Goal: Information Seeking & Learning: Learn about a topic

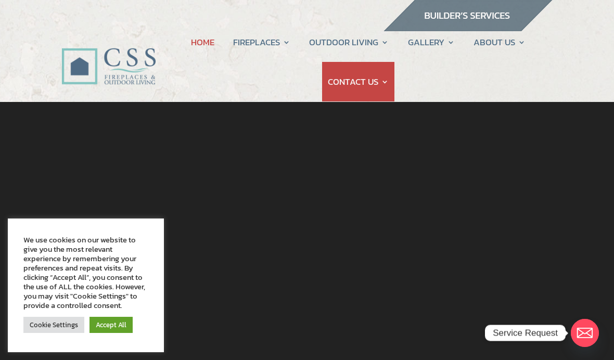
click at [112, 331] on link "Accept All" at bounding box center [111, 325] width 43 height 16
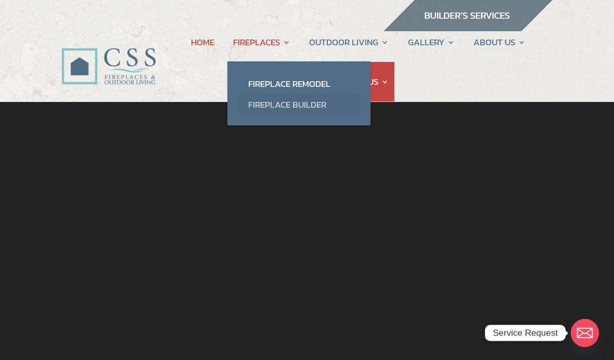
click at [311, 108] on link "Fireplace Builder" at bounding box center [299, 104] width 122 height 21
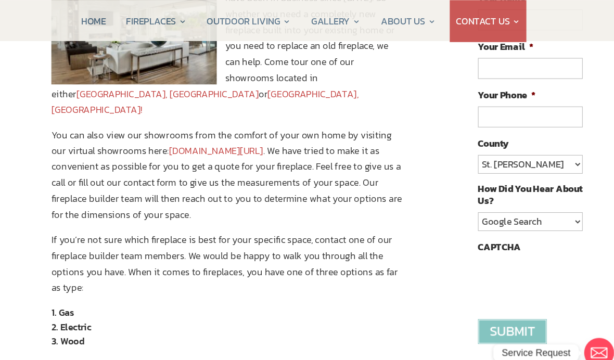
scroll to position [185, 0]
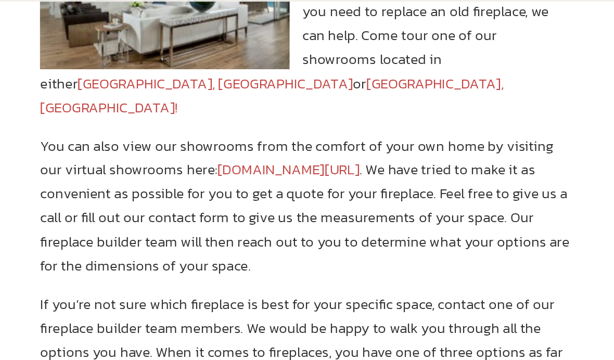
click at [188, 136] on link "www.constructionsolutionsflorida.com/virtual-showroom-tour/" at bounding box center [223, 143] width 89 height 14
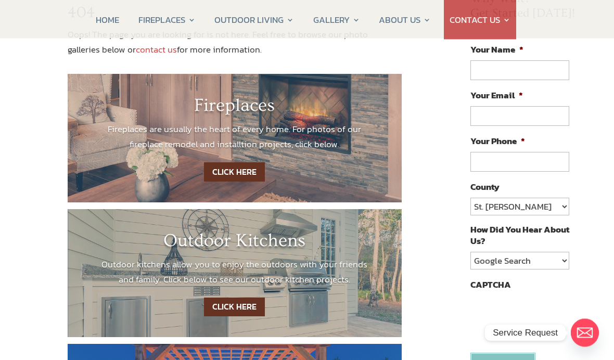
scroll to position [97, 0]
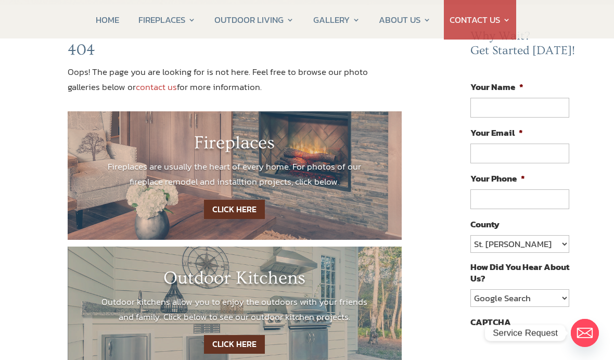
click at [228, 209] on link "CLICK HERE" at bounding box center [234, 209] width 61 height 19
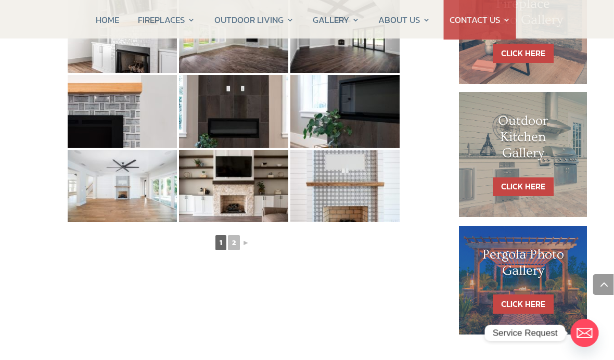
scroll to position [558, 1]
click at [242, 245] on link "►" at bounding box center [246, 242] width 9 height 13
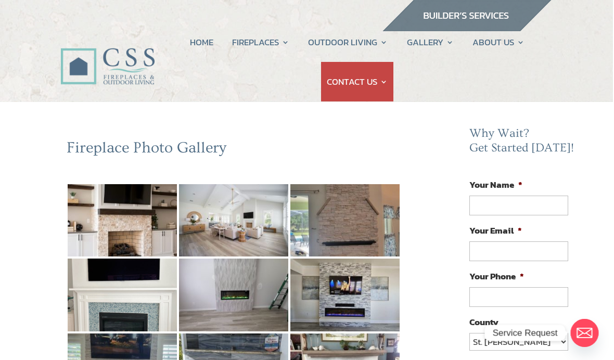
scroll to position [0, 1]
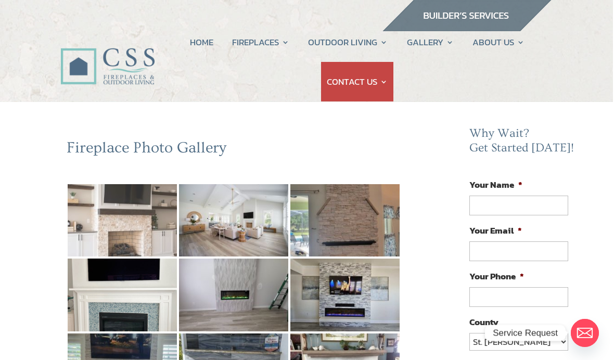
click at [151, 227] on img at bounding box center [122, 220] width 109 height 73
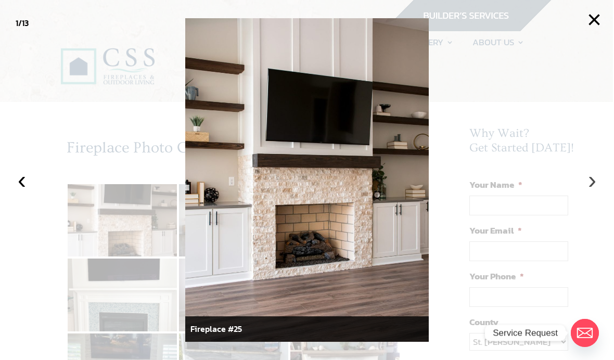
click at [588, 189] on button "›" at bounding box center [592, 180] width 23 height 23
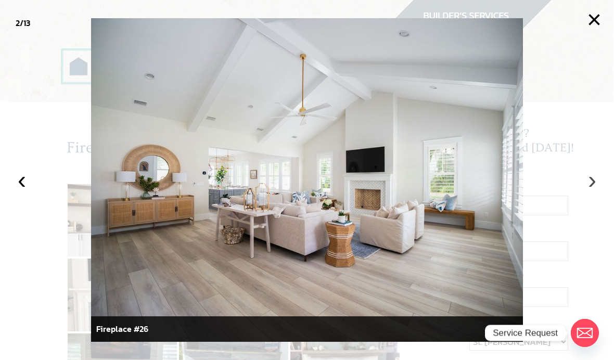
click at [591, 184] on button "›" at bounding box center [592, 180] width 23 height 23
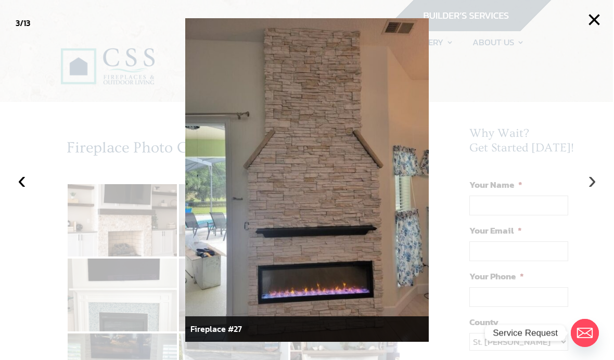
click at [598, 188] on button "›" at bounding box center [592, 180] width 23 height 23
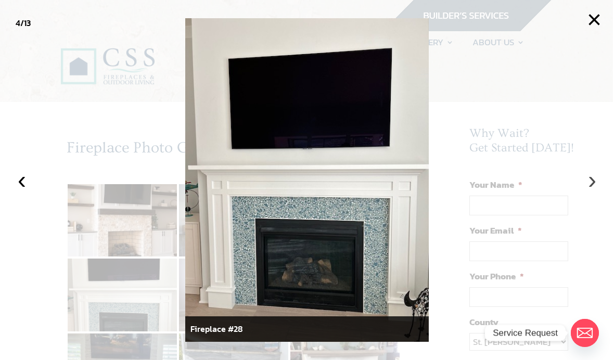
click at [592, 187] on button "›" at bounding box center [592, 180] width 23 height 23
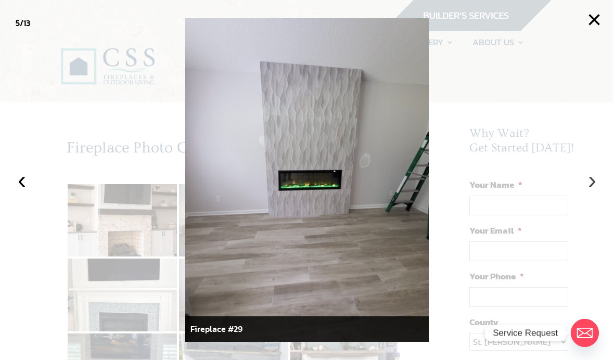
click at [590, 187] on button "›" at bounding box center [592, 180] width 23 height 23
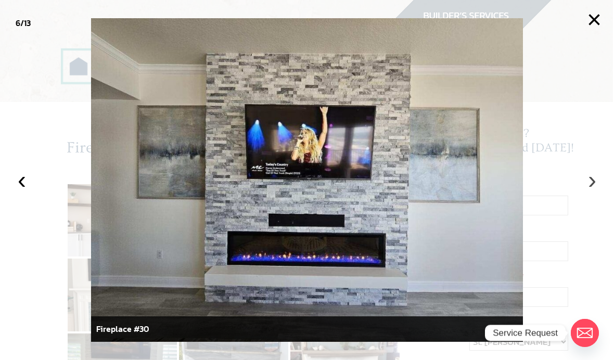
click at [592, 185] on button "›" at bounding box center [592, 180] width 23 height 23
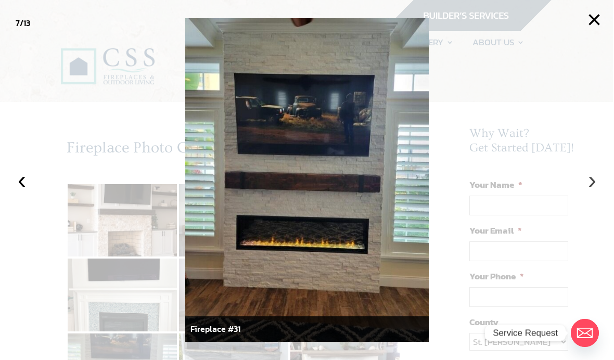
click at [591, 189] on button "›" at bounding box center [592, 180] width 23 height 23
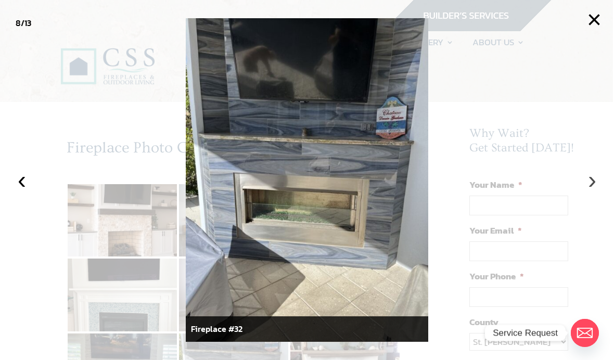
click at [588, 185] on button "›" at bounding box center [592, 180] width 23 height 23
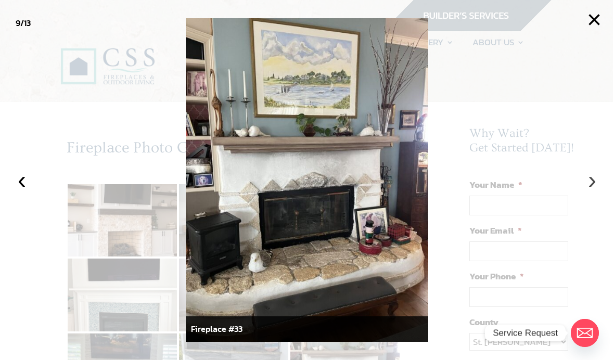
click at [590, 185] on button "›" at bounding box center [592, 180] width 23 height 23
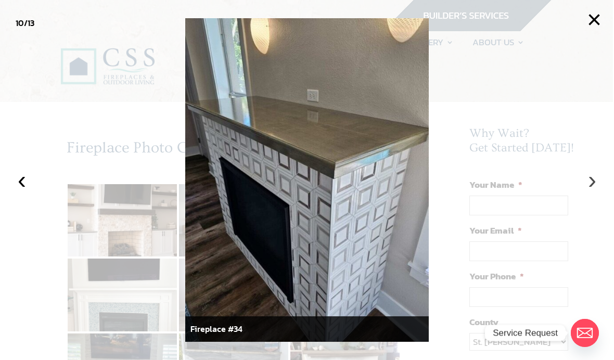
click at [594, 186] on button "›" at bounding box center [592, 180] width 23 height 23
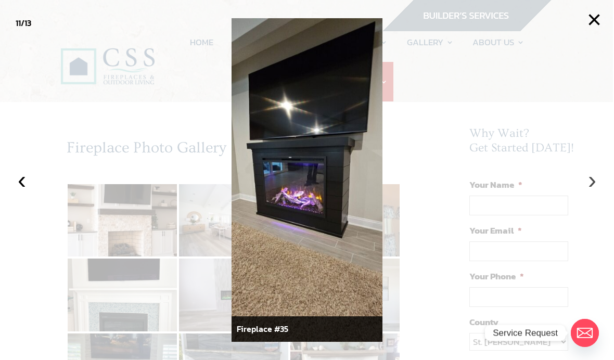
click at [591, 187] on button "›" at bounding box center [592, 180] width 23 height 23
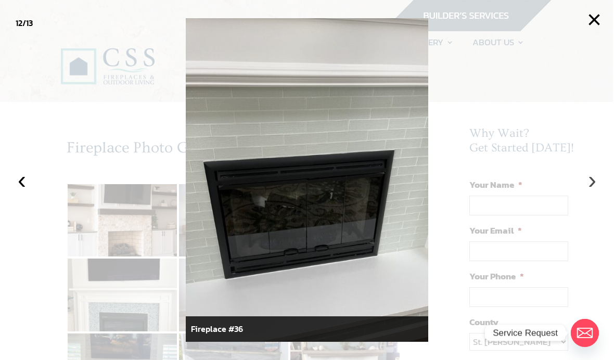
click at [590, 186] on button "›" at bounding box center [592, 180] width 23 height 23
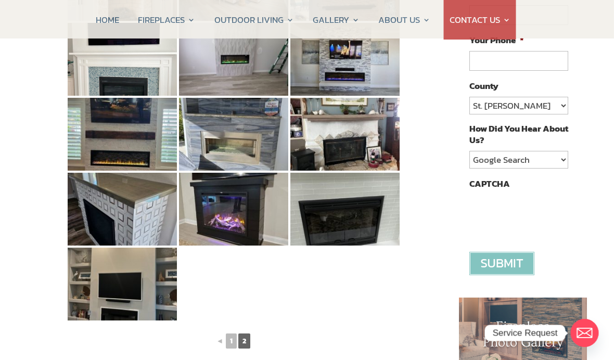
scroll to position [236, 1]
click at [224, 345] on link "◄" at bounding box center [219, 341] width 9 height 13
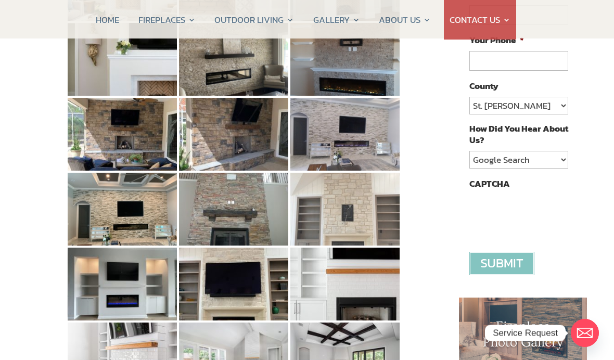
click at [344, 232] on img at bounding box center [344, 209] width 109 height 73
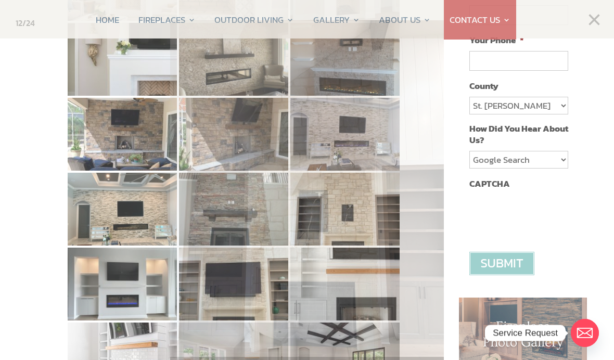
click at [39, 201] on div at bounding box center [307, 180] width 614 height 360
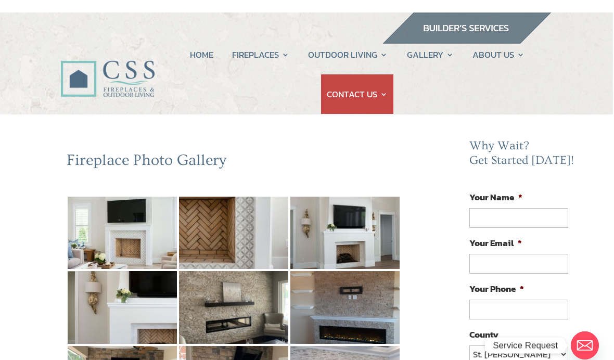
scroll to position [0, 1]
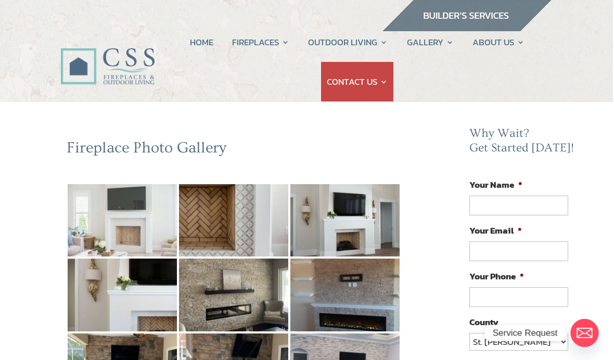
click at [147, 232] on img at bounding box center [122, 220] width 109 height 73
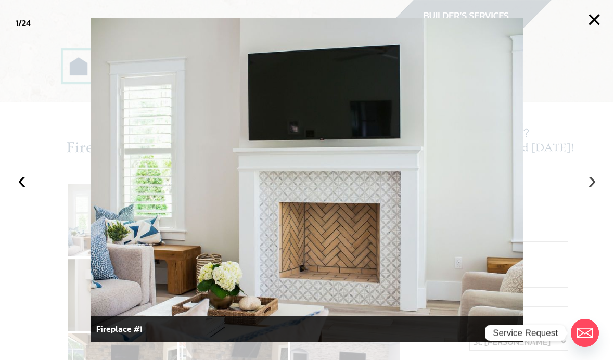
click at [596, 182] on button "›" at bounding box center [592, 180] width 23 height 23
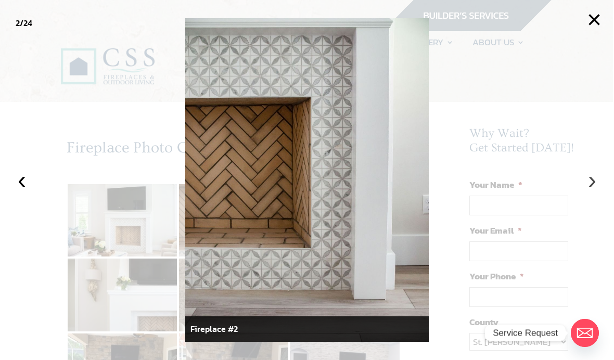
click at [598, 181] on button "›" at bounding box center [592, 180] width 23 height 23
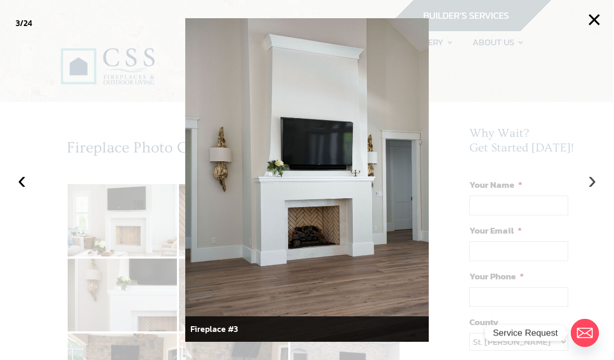
click at [590, 180] on button "›" at bounding box center [592, 180] width 23 height 23
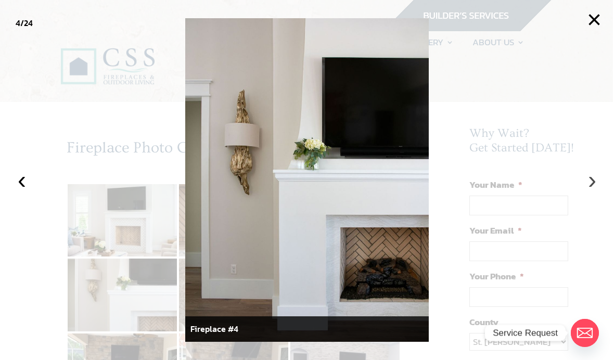
click at [596, 183] on button "›" at bounding box center [592, 180] width 23 height 23
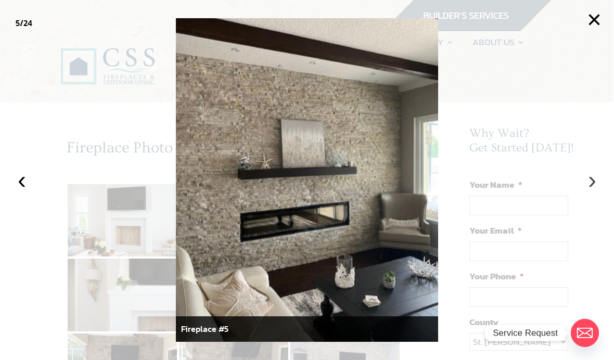
click at [594, 184] on button "›" at bounding box center [592, 180] width 23 height 23
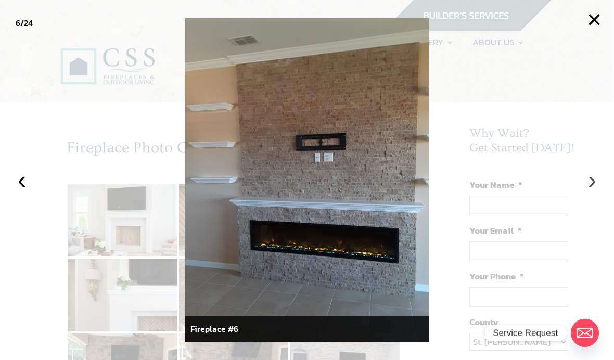
click at [584, 190] on button "›" at bounding box center [592, 180] width 23 height 23
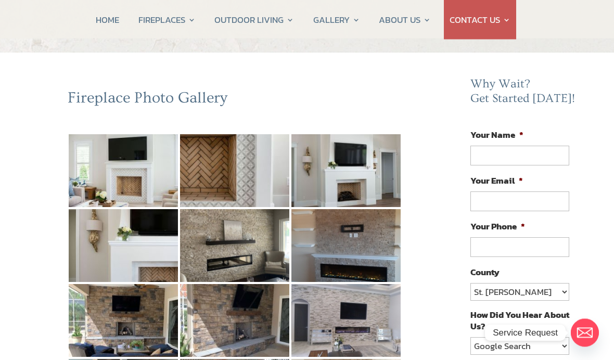
scroll to position [66, 0]
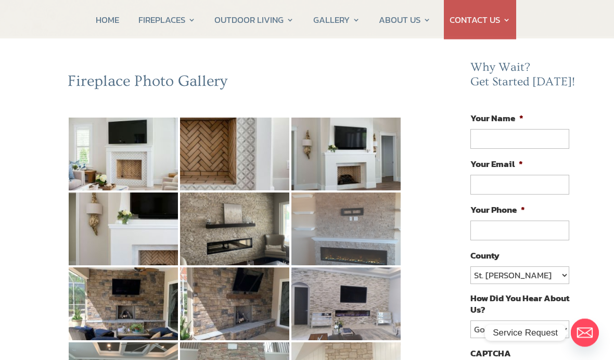
click at [354, 244] on img at bounding box center [345, 229] width 109 height 73
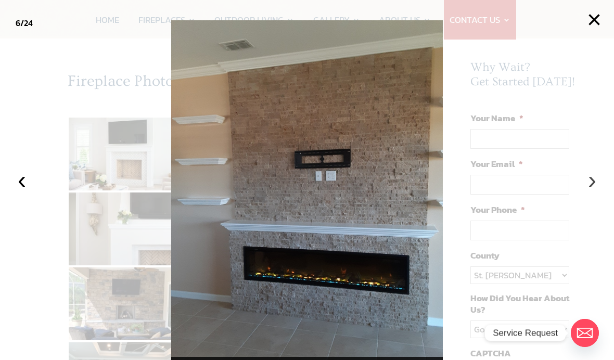
click at [592, 192] on button "›" at bounding box center [592, 180] width 23 height 23
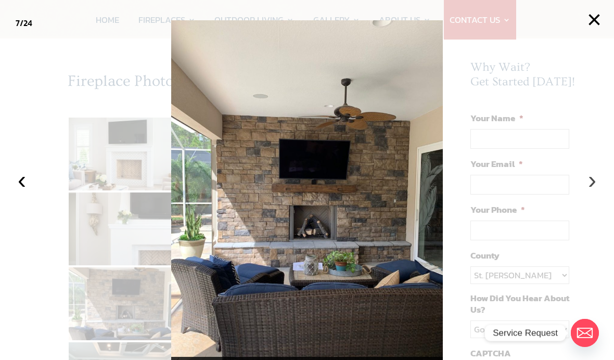
click at [589, 192] on button "›" at bounding box center [592, 180] width 23 height 23
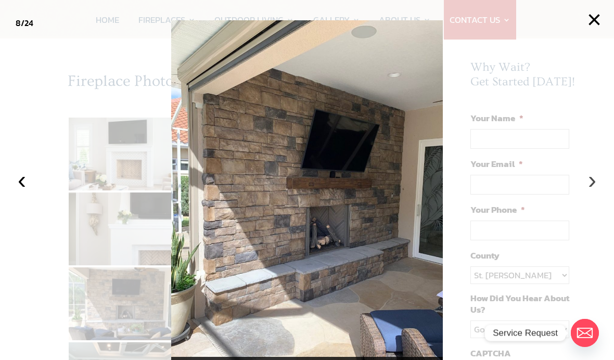
click at [596, 192] on button "›" at bounding box center [592, 180] width 23 height 23
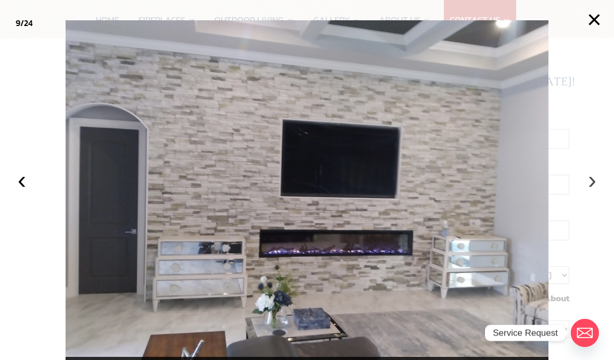
click at [594, 192] on button "›" at bounding box center [592, 180] width 23 height 23
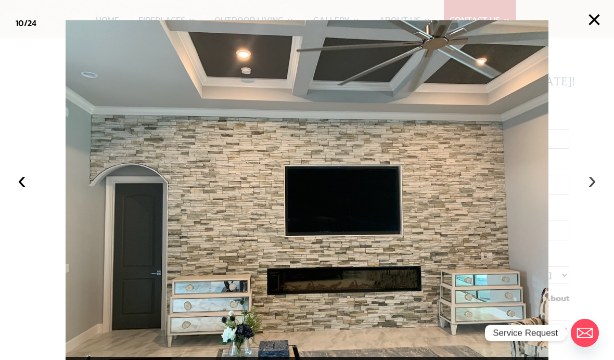
click at [592, 192] on button "›" at bounding box center [592, 180] width 23 height 23
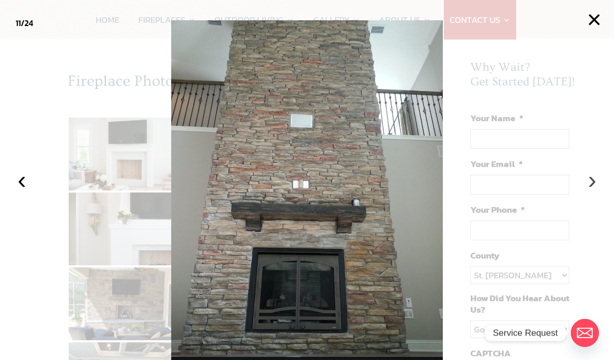
click at [589, 192] on button "›" at bounding box center [592, 180] width 23 height 23
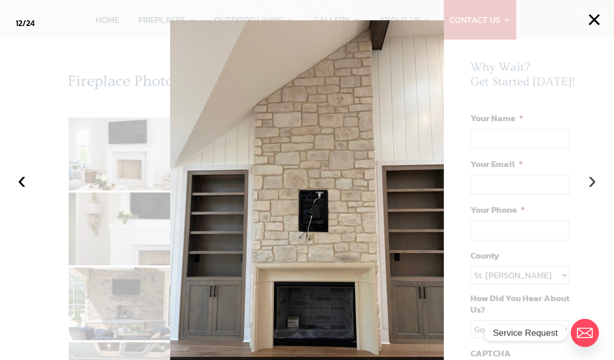
click at [591, 192] on button "›" at bounding box center [592, 180] width 23 height 23
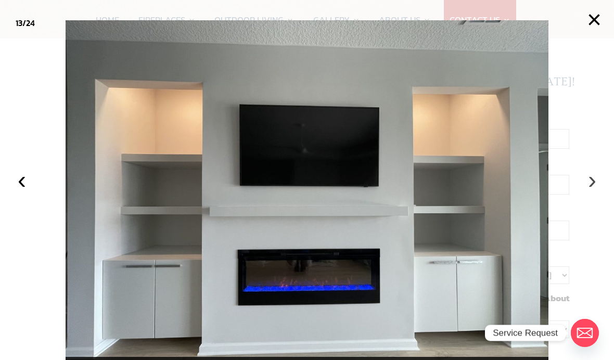
click at [597, 192] on button "›" at bounding box center [592, 180] width 23 height 23
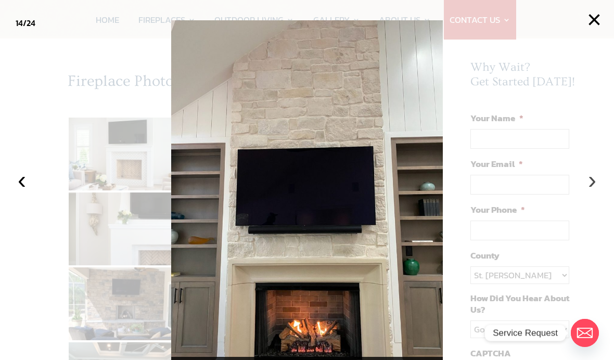
click at [595, 192] on button "›" at bounding box center [592, 180] width 23 height 23
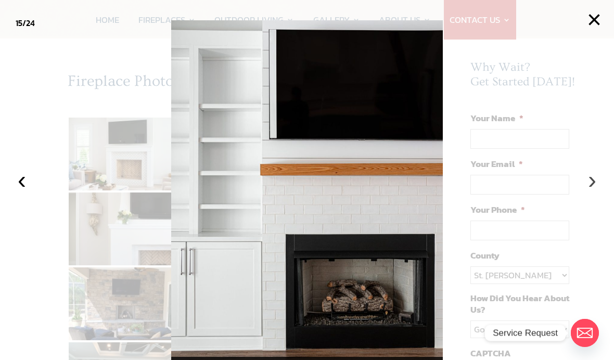
click at [594, 192] on button "›" at bounding box center [592, 180] width 23 height 23
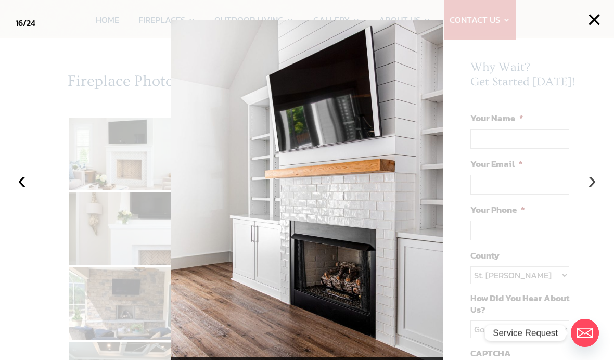
click at [590, 192] on button "›" at bounding box center [592, 180] width 23 height 23
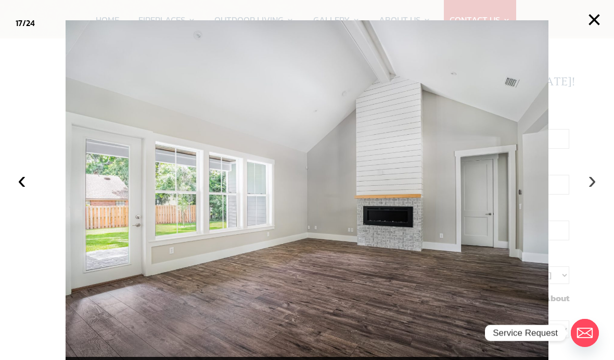
click at [592, 192] on button "›" at bounding box center [592, 180] width 23 height 23
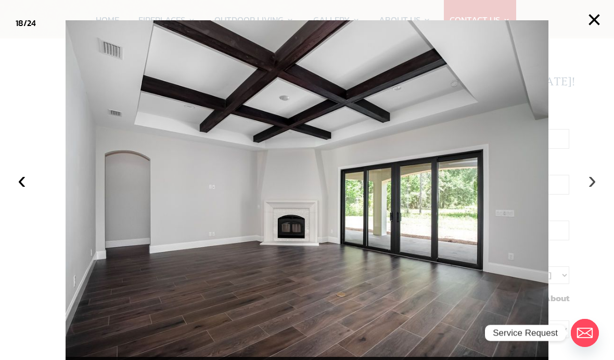
click at [591, 192] on button "›" at bounding box center [592, 180] width 23 height 23
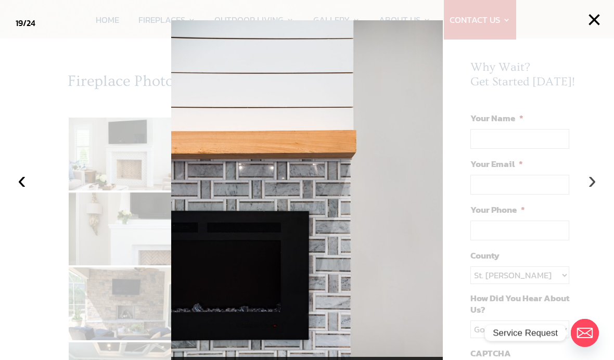
click at [598, 192] on button "›" at bounding box center [592, 180] width 23 height 23
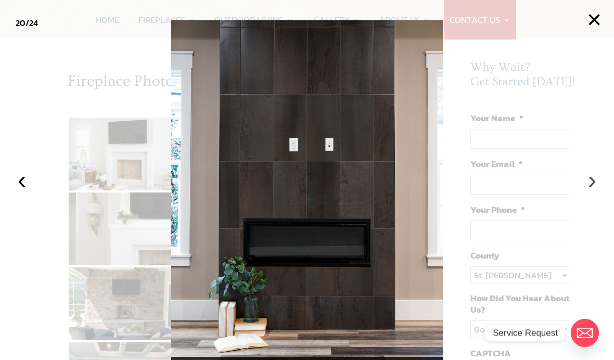
click at [594, 192] on button "›" at bounding box center [592, 180] width 23 height 23
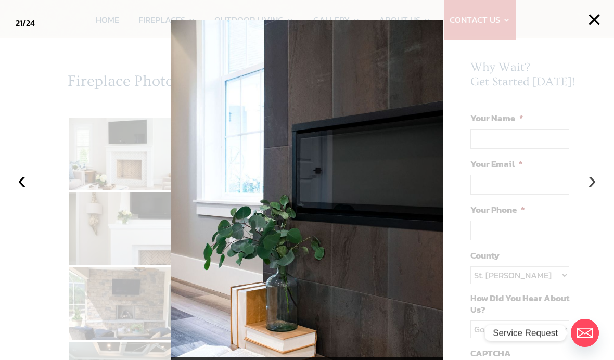
click at [596, 192] on button "›" at bounding box center [592, 180] width 23 height 23
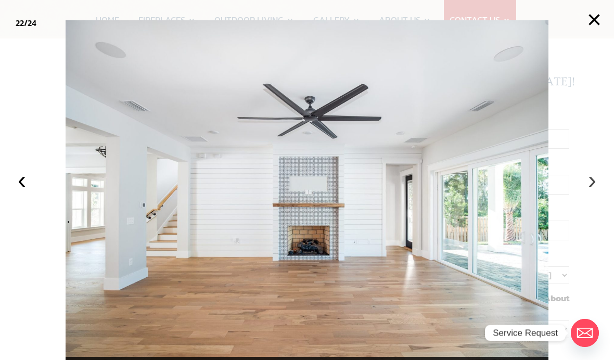
click at [595, 192] on button "›" at bounding box center [592, 180] width 23 height 23
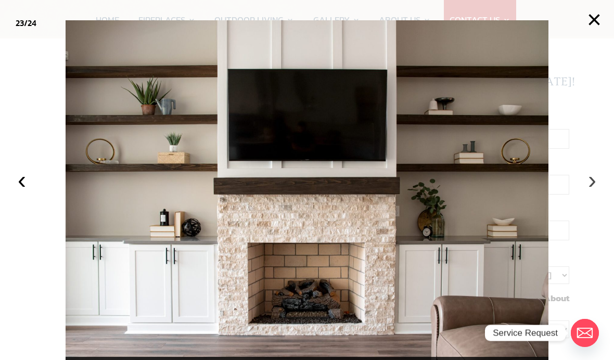
click at [595, 192] on button "›" at bounding box center [592, 180] width 23 height 23
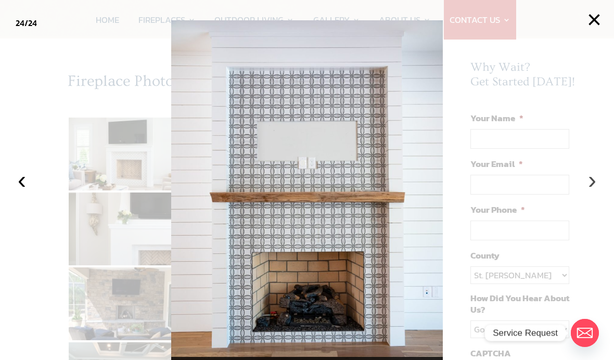
click at [600, 192] on button "›" at bounding box center [592, 180] width 23 height 23
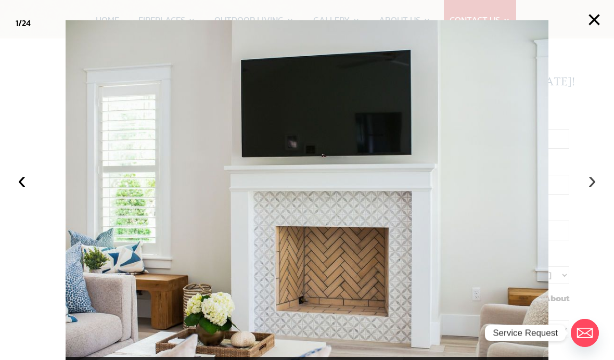
click at [591, 192] on button "›" at bounding box center [592, 180] width 23 height 23
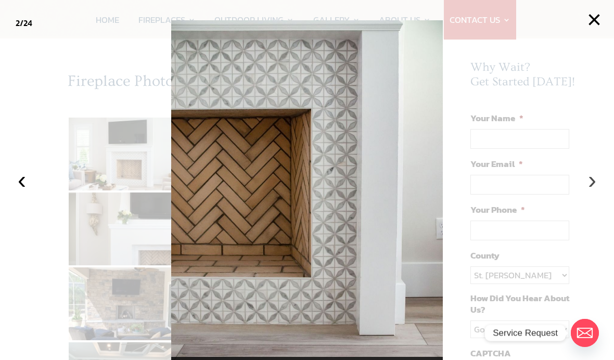
click at [590, 192] on button "›" at bounding box center [592, 180] width 23 height 23
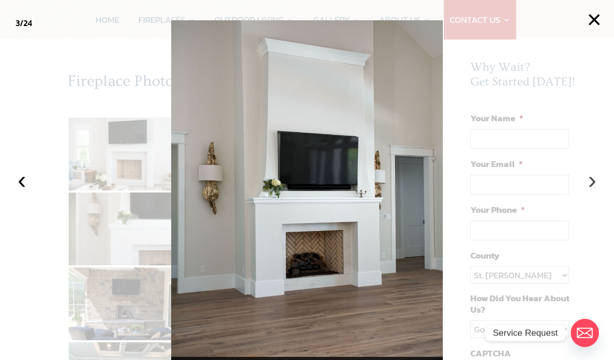
click at [591, 192] on button "›" at bounding box center [592, 180] width 23 height 23
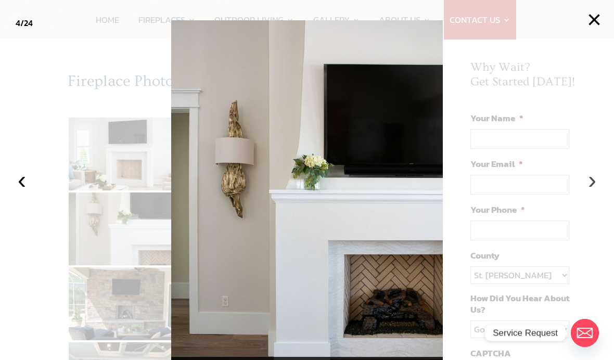
click at [590, 192] on button "›" at bounding box center [592, 180] width 23 height 23
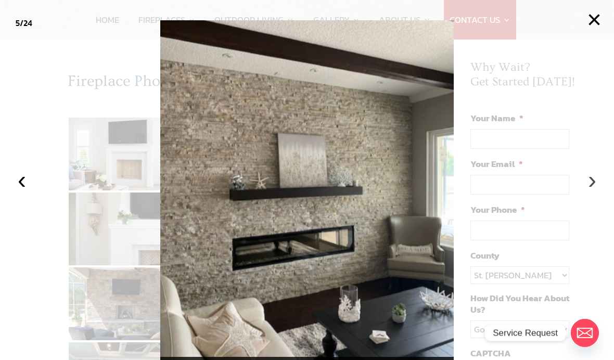
click at [591, 192] on button "›" at bounding box center [592, 180] width 23 height 23
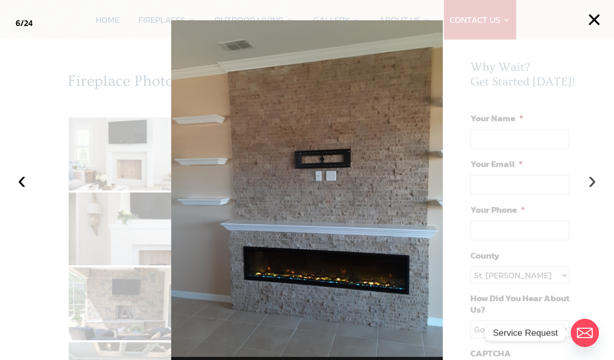
click at [602, 192] on button "›" at bounding box center [592, 180] width 23 height 23
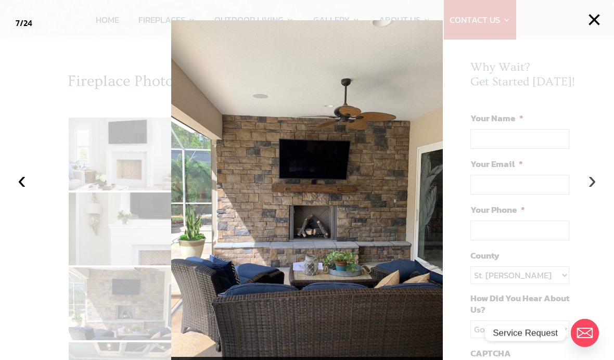
click at [596, 192] on button "›" at bounding box center [592, 180] width 23 height 23
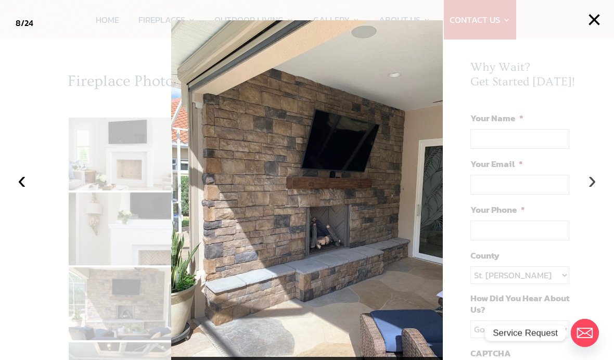
click at [595, 192] on button "›" at bounding box center [592, 180] width 23 height 23
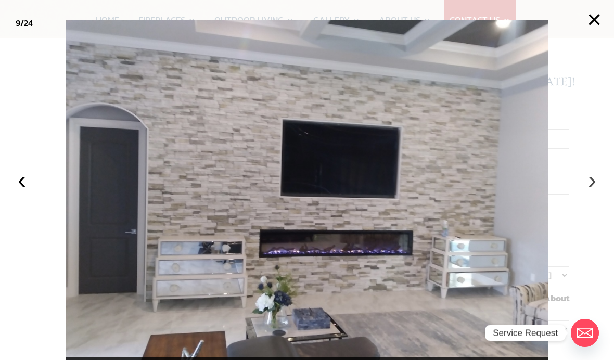
click at [595, 192] on button "›" at bounding box center [592, 180] width 23 height 23
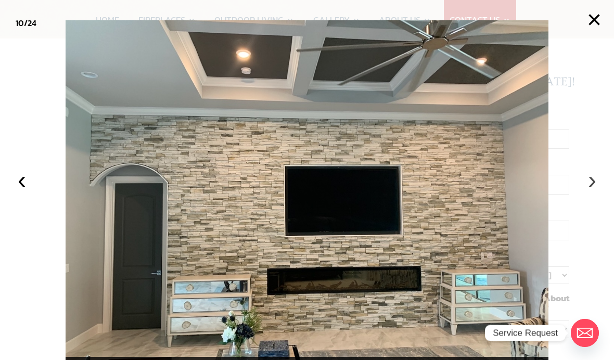
click at [592, 192] on button "›" at bounding box center [592, 180] width 23 height 23
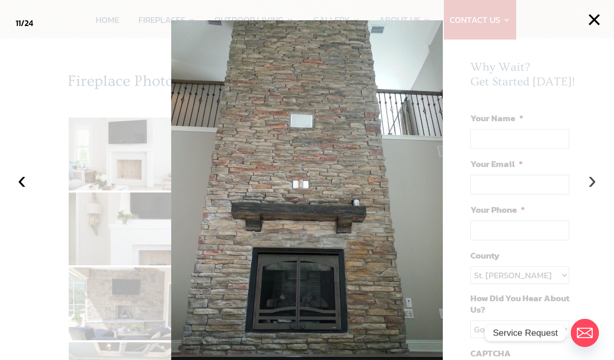
click at [590, 192] on button "›" at bounding box center [592, 180] width 23 height 23
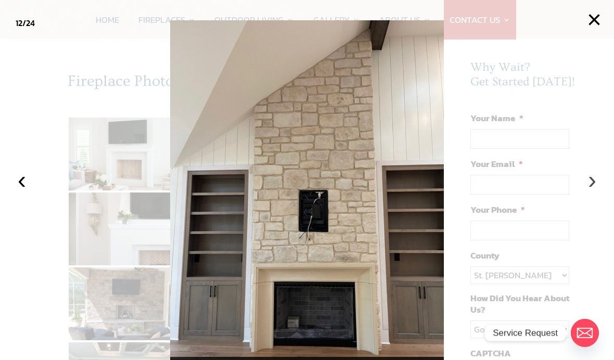
click at [593, 192] on button "›" at bounding box center [592, 180] width 23 height 23
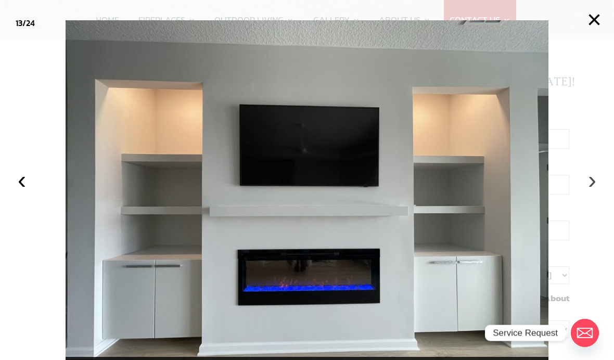
click at [593, 192] on button "›" at bounding box center [592, 180] width 23 height 23
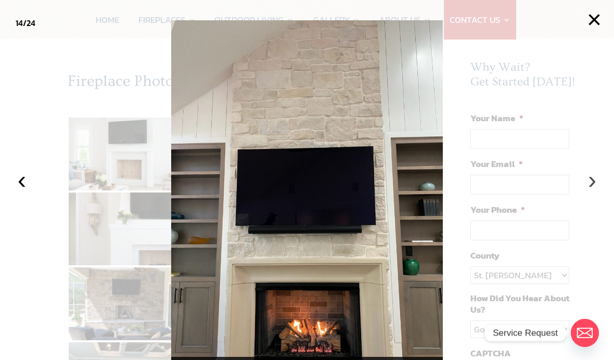
click at [595, 192] on button "›" at bounding box center [592, 180] width 23 height 23
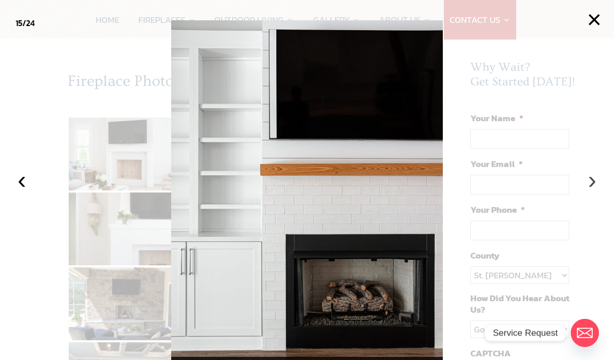
click at [593, 192] on button "›" at bounding box center [592, 180] width 23 height 23
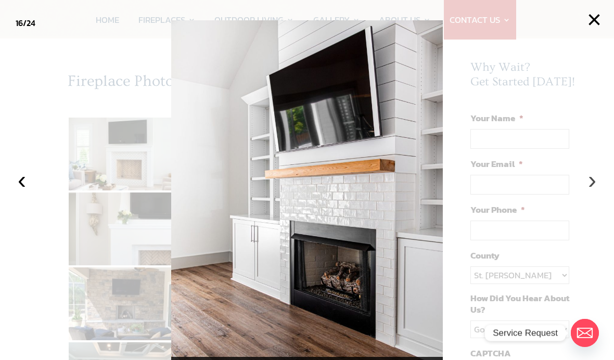
click at [598, 192] on button "›" at bounding box center [592, 180] width 23 height 23
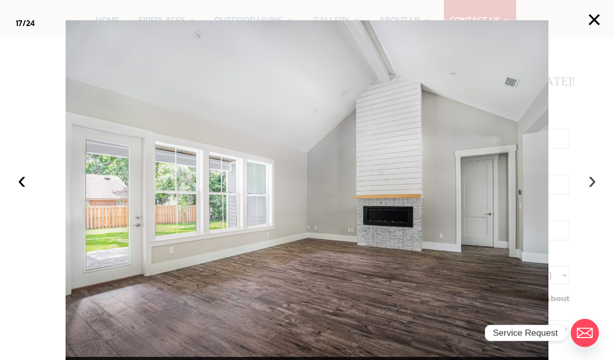
click at [599, 192] on button "›" at bounding box center [592, 180] width 23 height 23
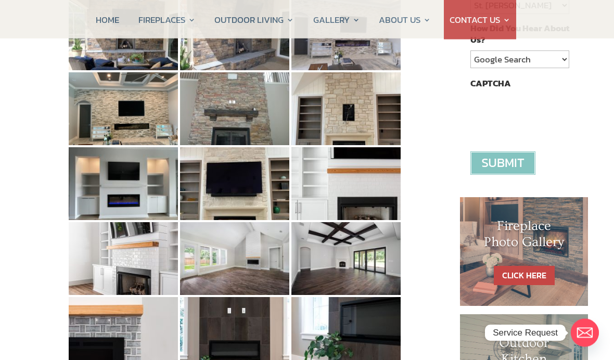
scroll to position [336, 0]
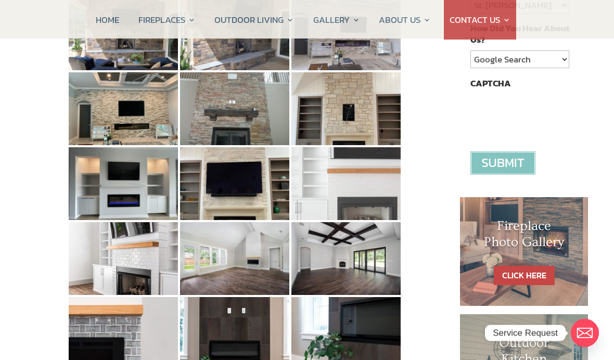
click at [363, 195] on img at bounding box center [345, 183] width 109 height 73
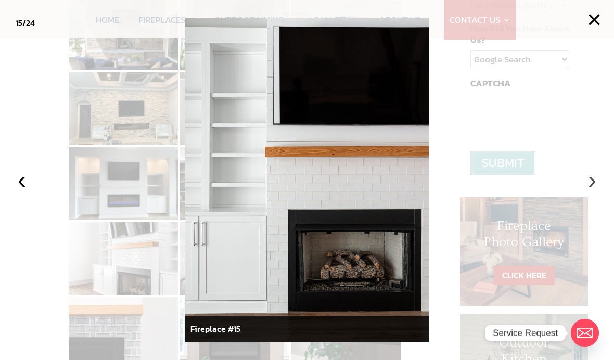
click at [593, 184] on button "›" at bounding box center [592, 180] width 23 height 23
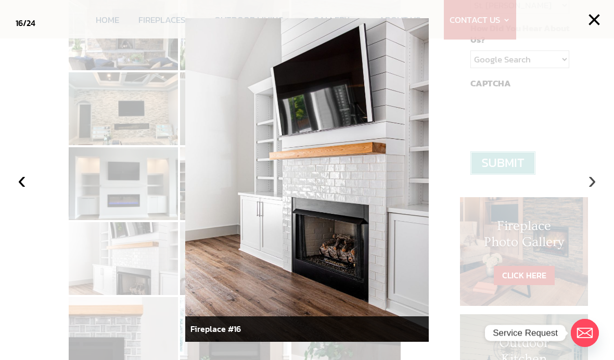
click at [591, 185] on button "›" at bounding box center [592, 180] width 23 height 23
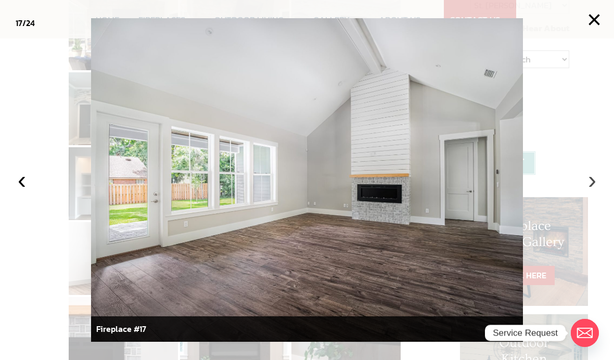
click at [592, 185] on button "›" at bounding box center [592, 180] width 23 height 23
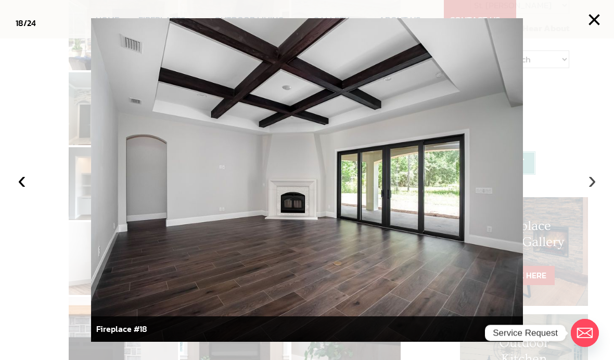
click at [593, 189] on button "›" at bounding box center [592, 180] width 23 height 23
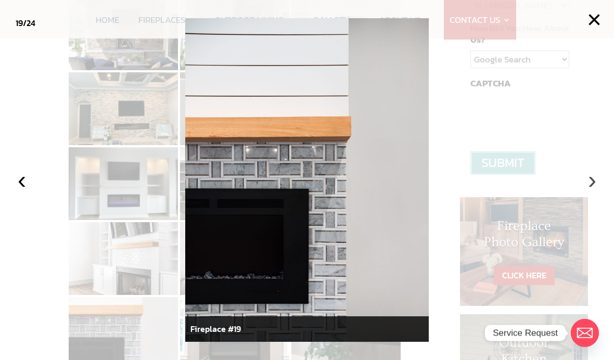
click at [596, 187] on button "›" at bounding box center [592, 180] width 23 height 23
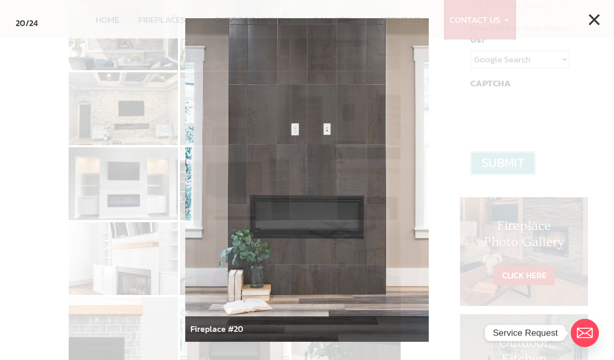
click at [613, 181] on div at bounding box center [307, 180] width 614 height 360
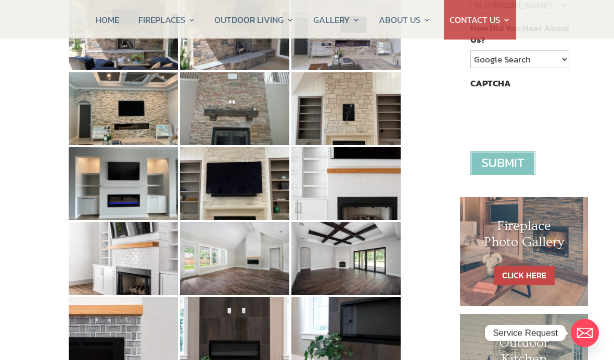
click at [598, 187] on div "Fireplace Photo Gallery" at bounding box center [307, 180] width 614 height 828
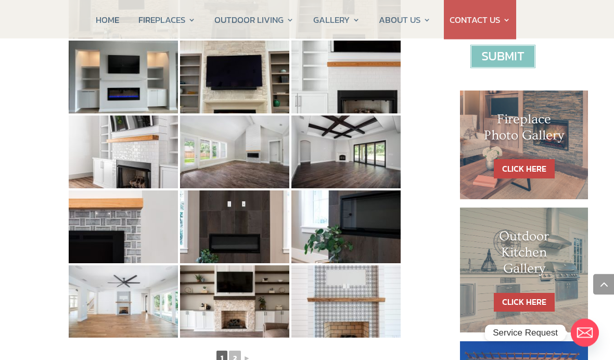
scroll to position [455, 0]
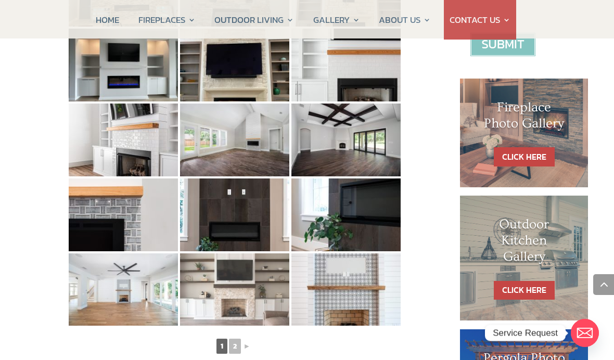
click at [264, 302] on img at bounding box center [234, 289] width 109 height 73
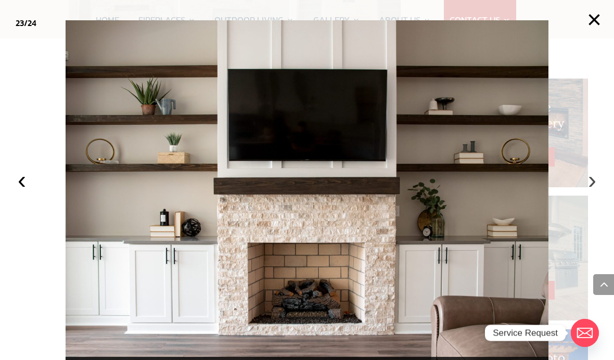
click at [598, 192] on button "›" at bounding box center [592, 180] width 23 height 23
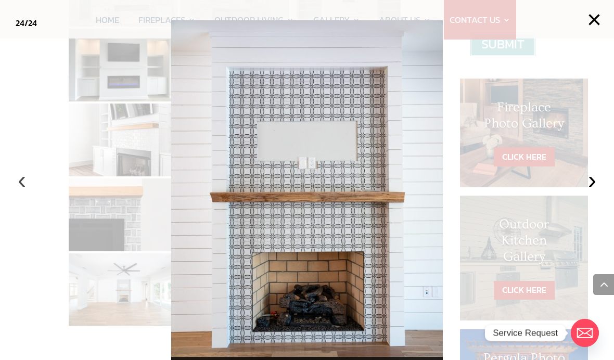
click at [30, 192] on button "‹" at bounding box center [21, 180] width 23 height 23
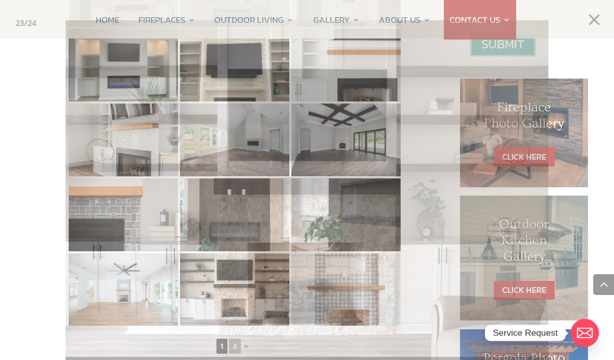
click at [35, 204] on div "Fireplace Photo Gallery" at bounding box center [234, 46] width 417 height 726
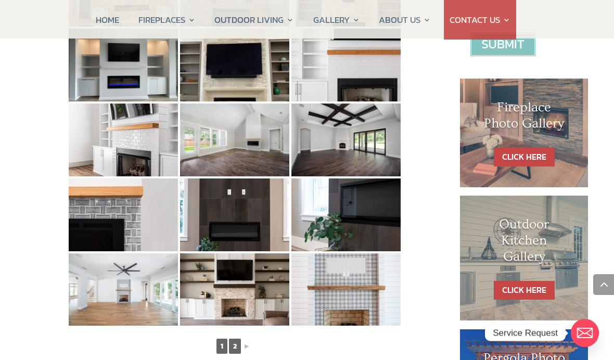
click at [239, 349] on link "2" at bounding box center [235, 346] width 12 height 15
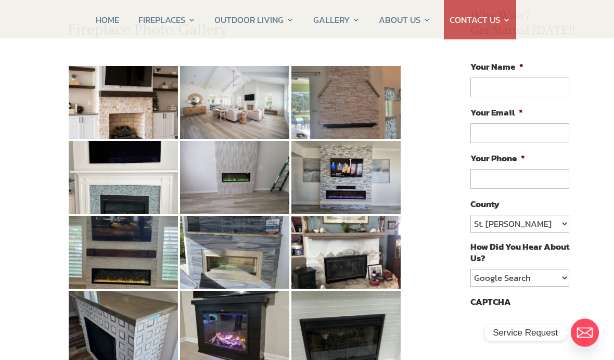
scroll to position [118, 0]
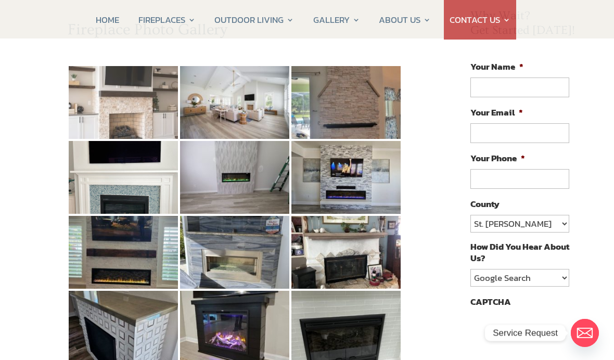
click at [142, 114] on img at bounding box center [123, 102] width 109 height 73
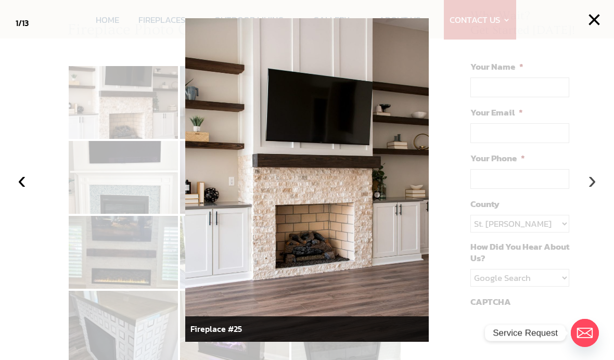
click at [596, 186] on button "›" at bounding box center [592, 180] width 23 height 23
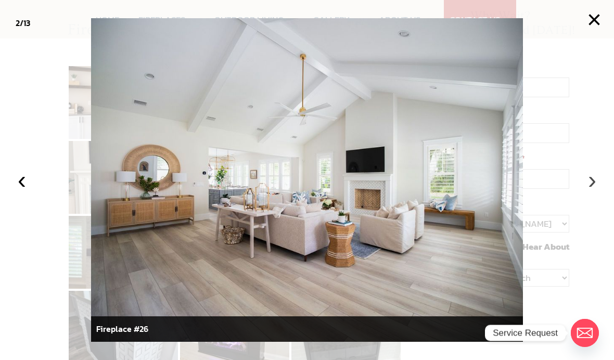
click at [592, 185] on button "›" at bounding box center [592, 180] width 23 height 23
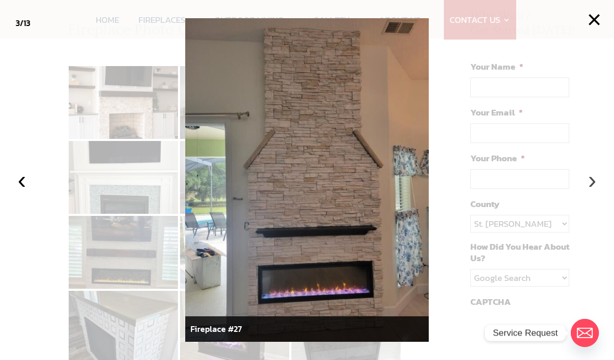
click at [589, 187] on button "›" at bounding box center [592, 180] width 23 height 23
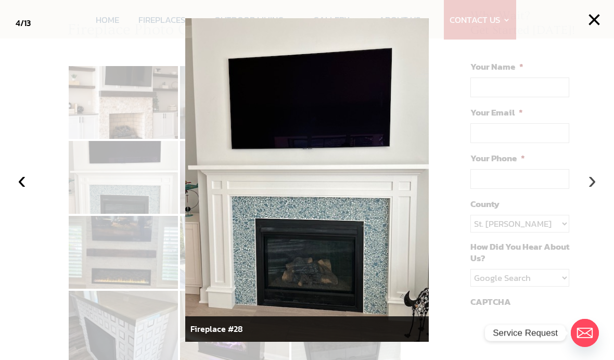
click at [595, 185] on button "›" at bounding box center [592, 180] width 23 height 23
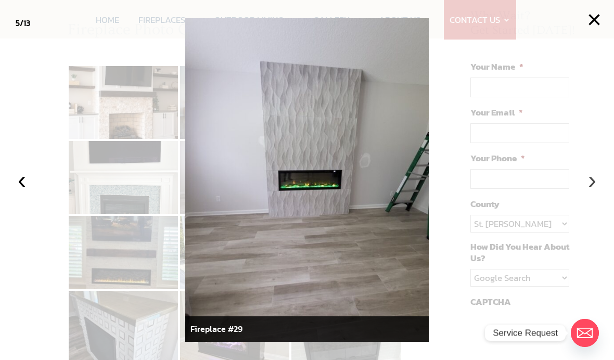
click at [592, 188] on button "›" at bounding box center [592, 180] width 23 height 23
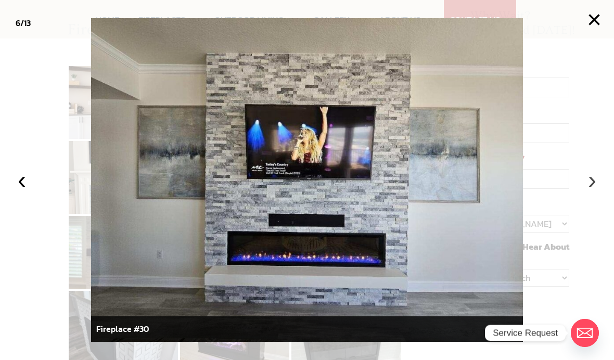
click at [594, 184] on button "›" at bounding box center [592, 180] width 23 height 23
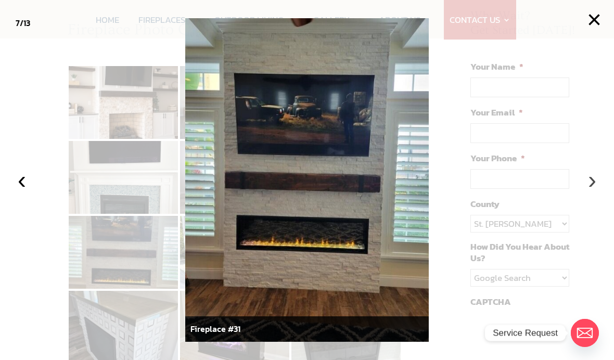
click at [595, 188] on button "›" at bounding box center [592, 180] width 23 height 23
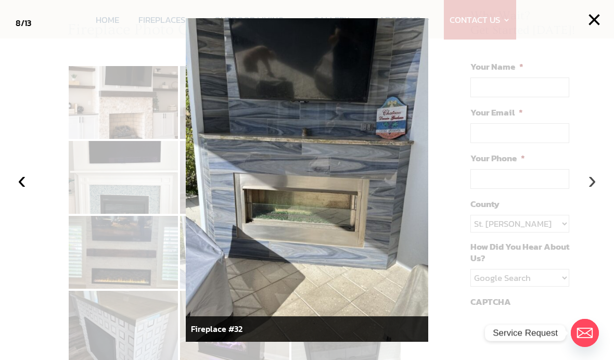
click at [593, 186] on button "›" at bounding box center [592, 180] width 23 height 23
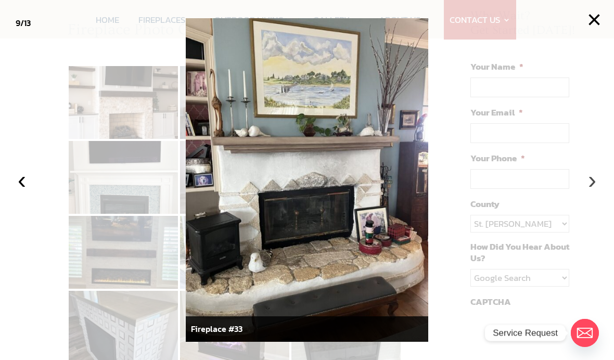
click at [595, 186] on button "›" at bounding box center [592, 180] width 23 height 23
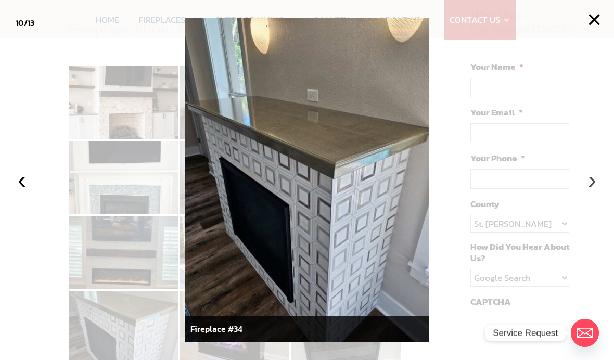
click at [599, 183] on button "›" at bounding box center [592, 180] width 23 height 23
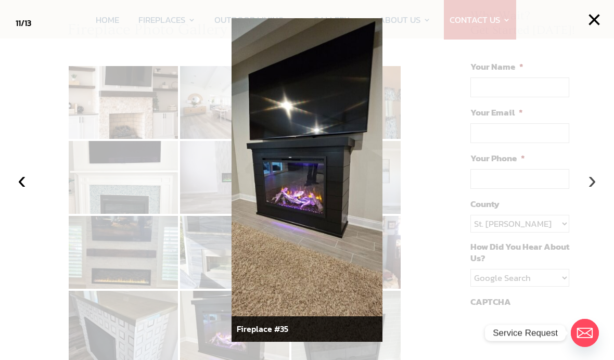
click at [594, 186] on button "›" at bounding box center [592, 180] width 23 height 23
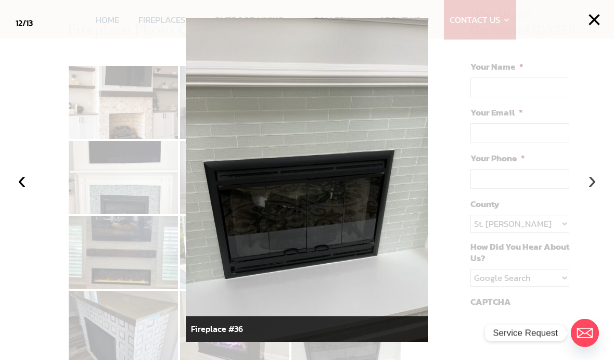
click at [596, 185] on button "›" at bounding box center [592, 180] width 23 height 23
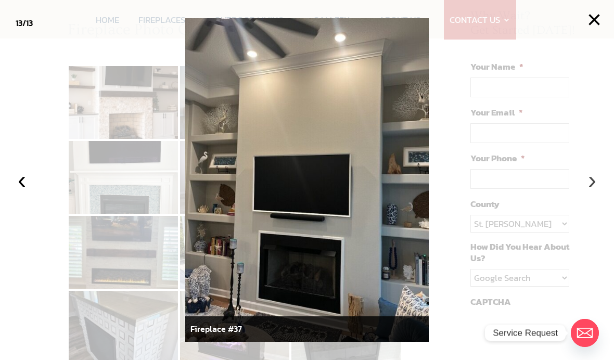
click at [590, 188] on button "›" at bounding box center [592, 180] width 23 height 23
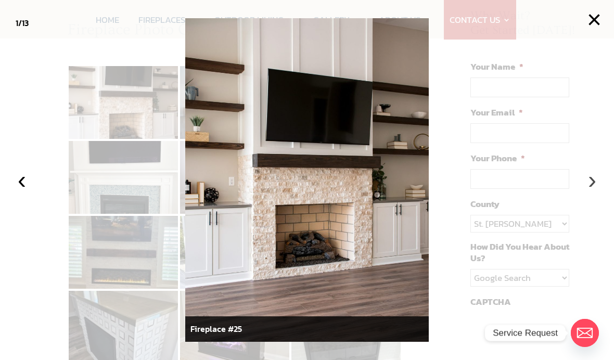
click at [595, 180] on button "›" at bounding box center [592, 180] width 23 height 23
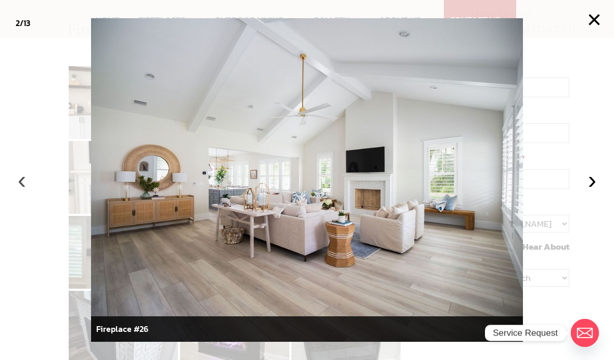
click at [23, 183] on button "‹" at bounding box center [21, 180] width 23 height 23
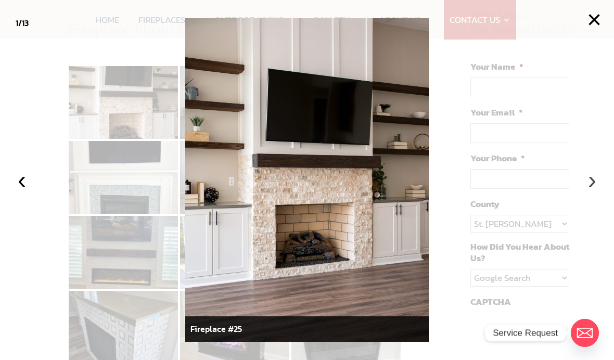
click at [600, 180] on button "›" at bounding box center [592, 180] width 23 height 23
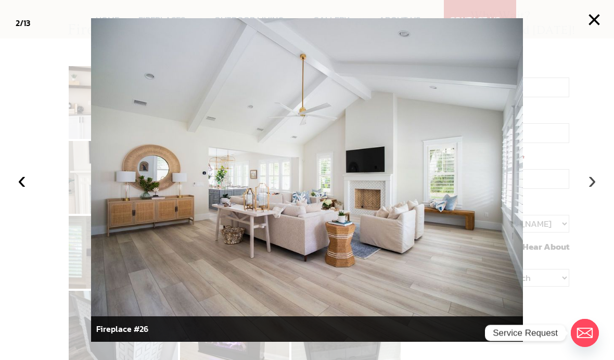
click at [599, 184] on button "›" at bounding box center [592, 180] width 23 height 23
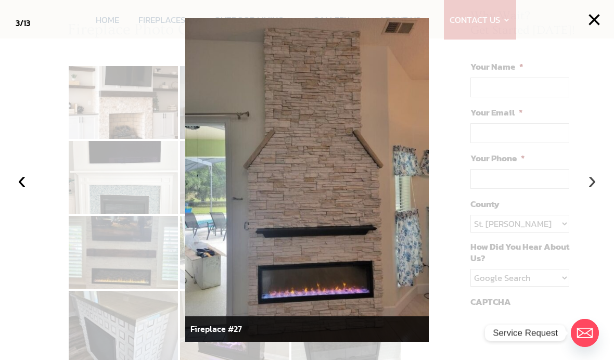
click at [598, 188] on button "›" at bounding box center [592, 180] width 23 height 23
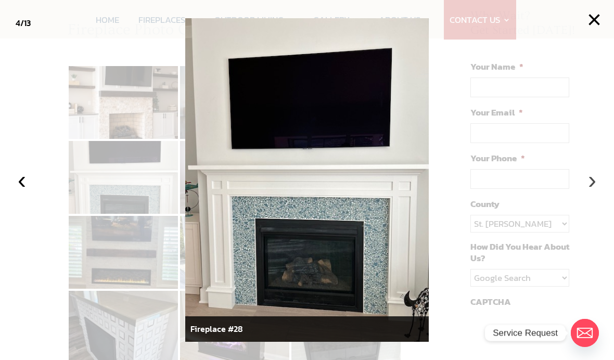
click at [592, 187] on button "›" at bounding box center [592, 180] width 23 height 23
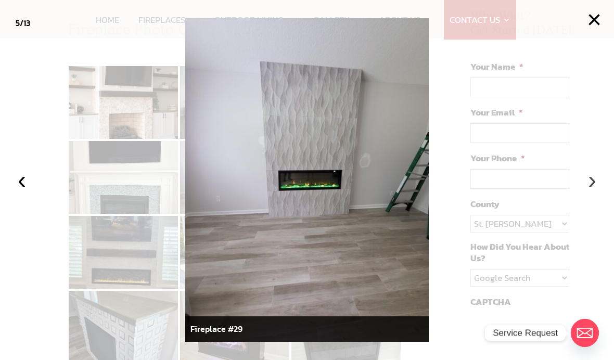
click at [597, 185] on button "›" at bounding box center [592, 180] width 23 height 23
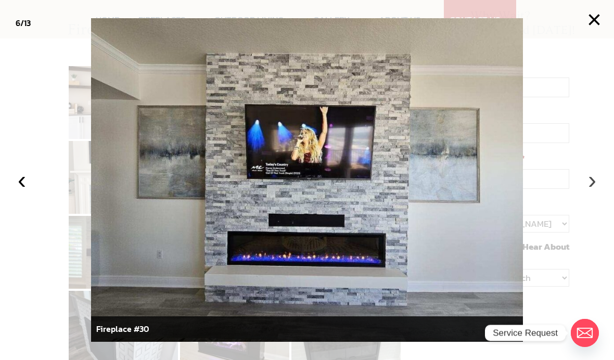
click at [595, 186] on button "›" at bounding box center [592, 180] width 23 height 23
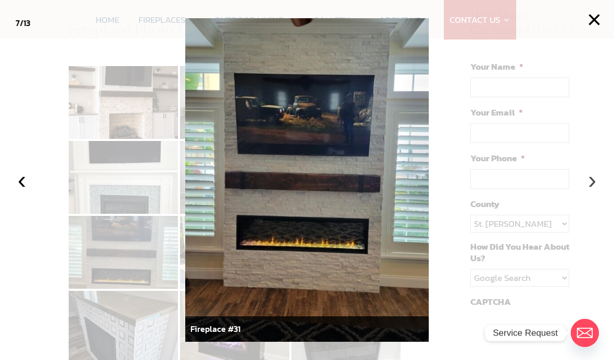
click at [596, 182] on button "›" at bounding box center [592, 180] width 23 height 23
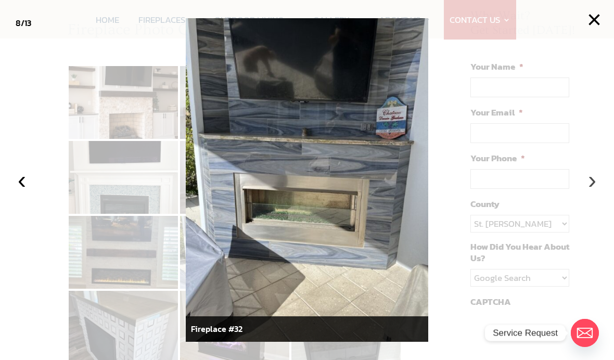
click at [598, 183] on button "›" at bounding box center [592, 180] width 23 height 23
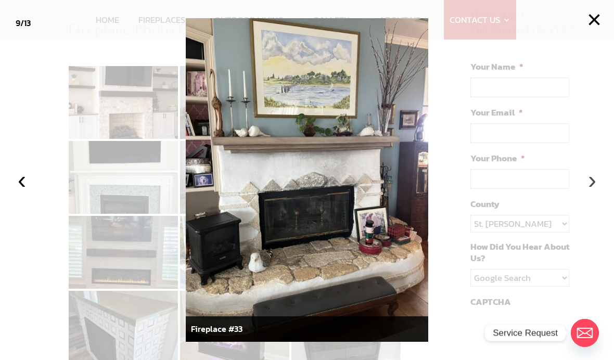
click at [596, 184] on button "›" at bounding box center [592, 180] width 23 height 23
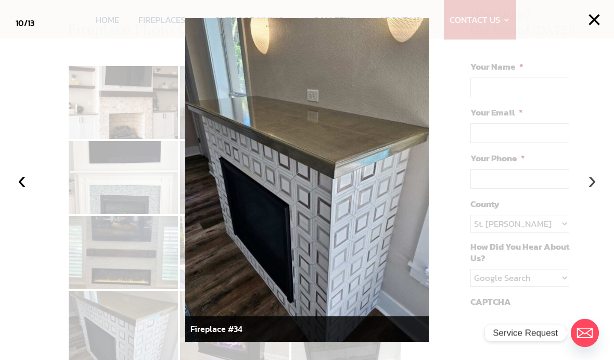
click at [598, 184] on button "›" at bounding box center [592, 180] width 23 height 23
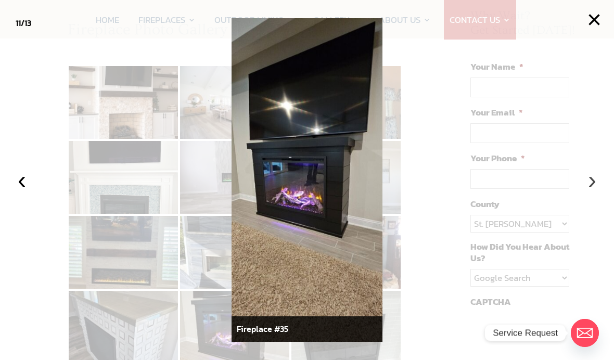
click at [596, 183] on button "›" at bounding box center [592, 180] width 23 height 23
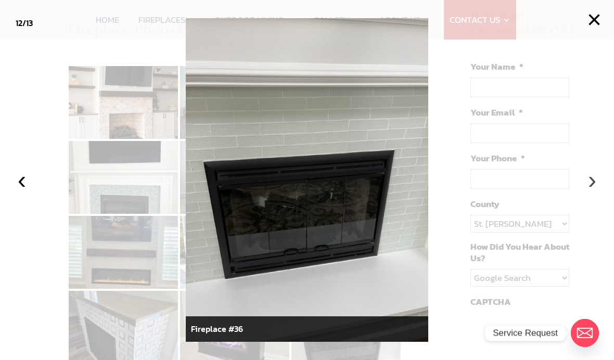
click at [594, 182] on button "›" at bounding box center [592, 180] width 23 height 23
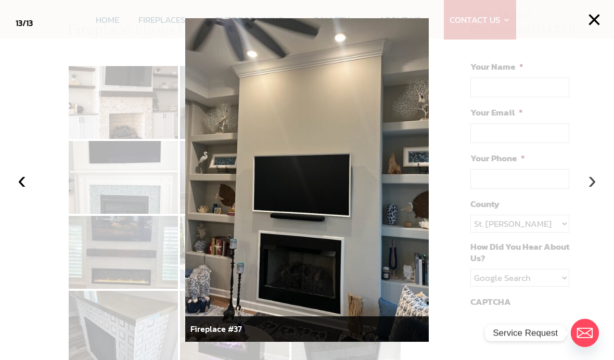
click at [595, 183] on button "›" at bounding box center [592, 180] width 23 height 23
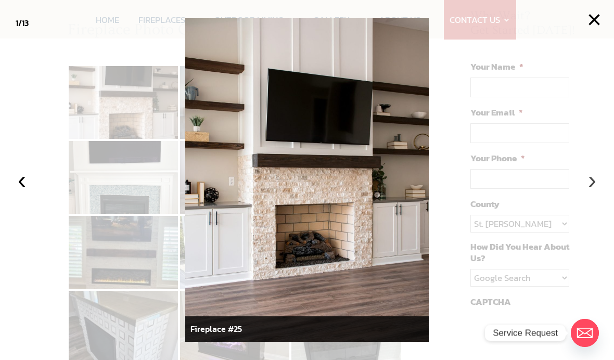
click at [598, 185] on button "›" at bounding box center [592, 180] width 23 height 23
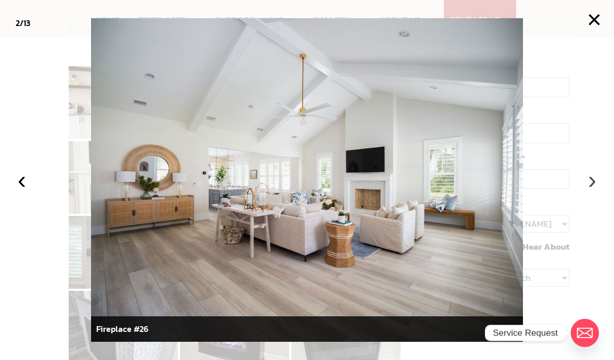
click at [594, 183] on button "›" at bounding box center [592, 180] width 23 height 23
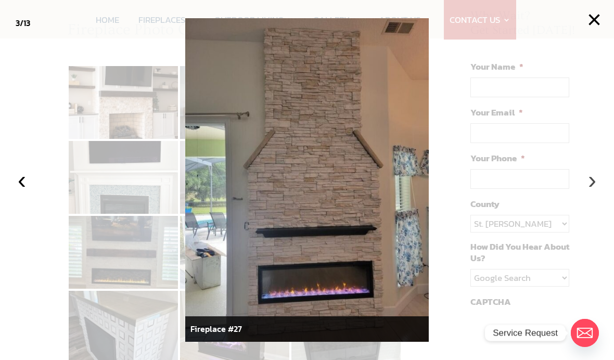
click at [599, 184] on button "›" at bounding box center [592, 180] width 23 height 23
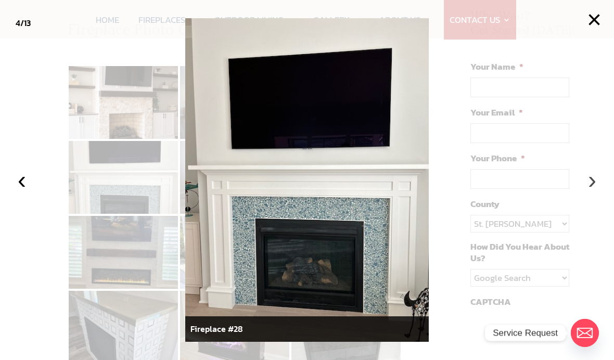
click at [599, 185] on button "›" at bounding box center [592, 180] width 23 height 23
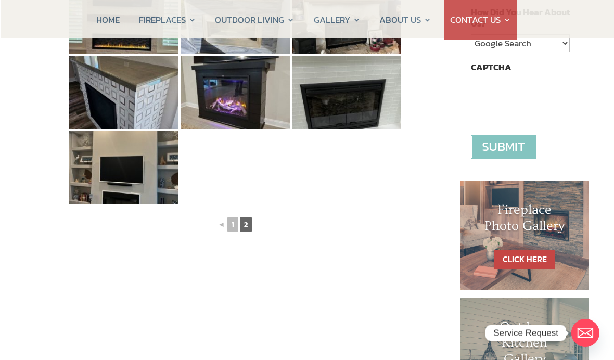
scroll to position [354, 0]
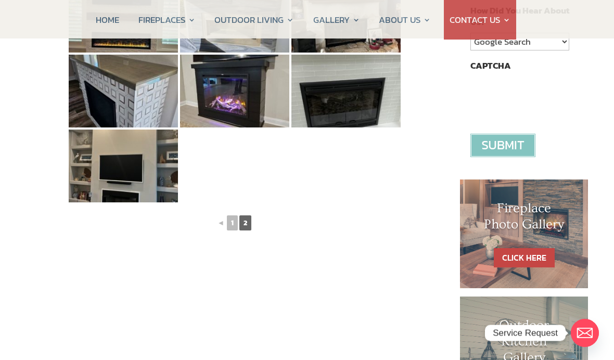
click at [252, 226] on div "◄ 1 2" at bounding box center [235, 219] width 334 height 31
click at [251, 227] on span "2" at bounding box center [245, 222] width 12 height 15
click at [231, 228] on link "1" at bounding box center [232, 222] width 11 height 15
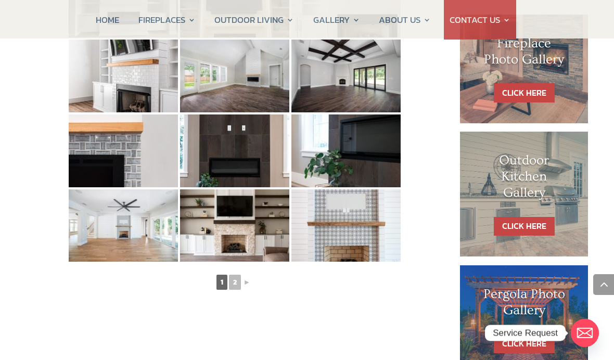
scroll to position [537, 0]
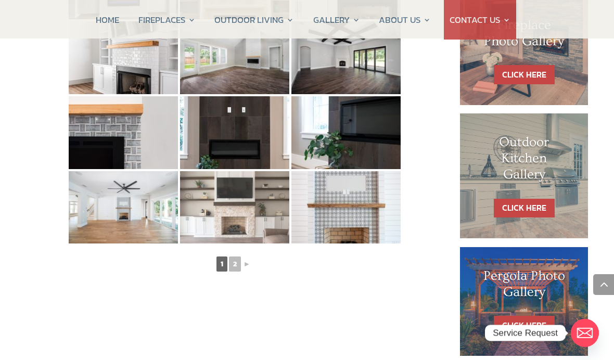
click at [257, 222] on img at bounding box center [234, 207] width 109 height 73
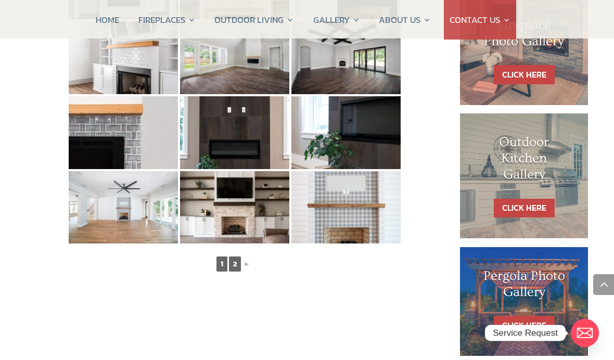
click at [240, 265] on link "2" at bounding box center [235, 264] width 12 height 15
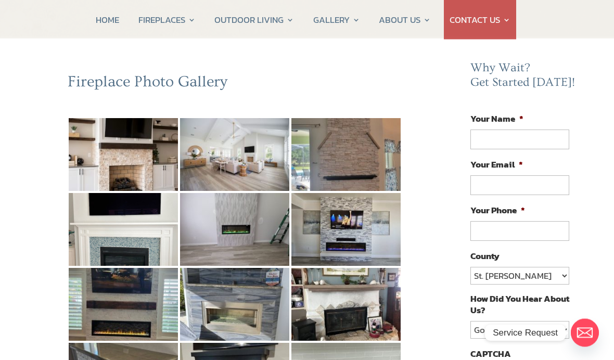
scroll to position [12, 0]
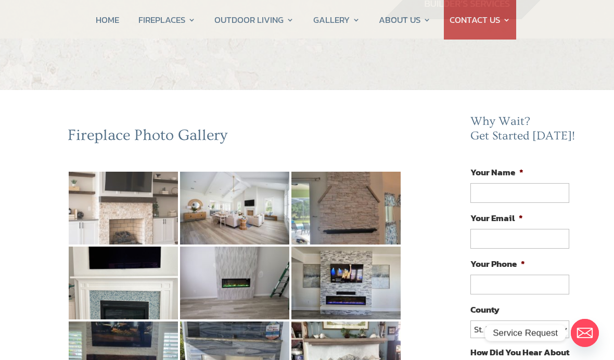
click at [167, 232] on img at bounding box center [123, 208] width 109 height 73
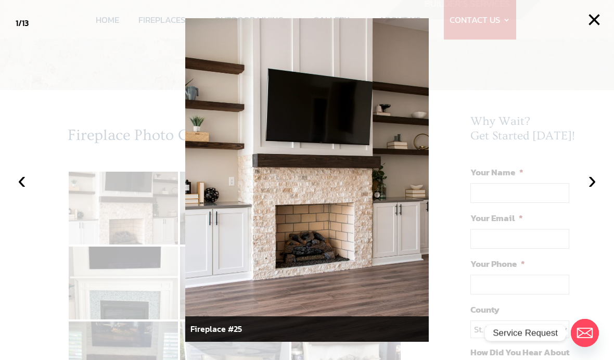
click at [596, 183] on button "›" at bounding box center [592, 180] width 23 height 23
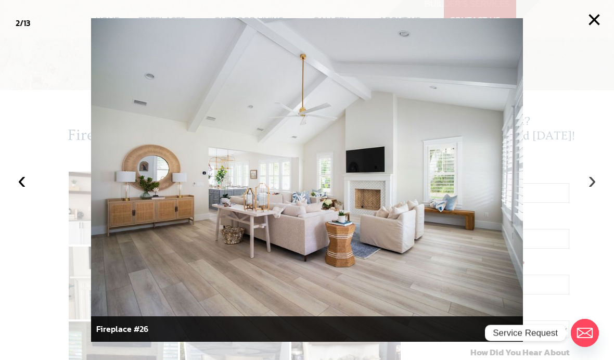
click at [601, 182] on button "›" at bounding box center [592, 180] width 23 height 23
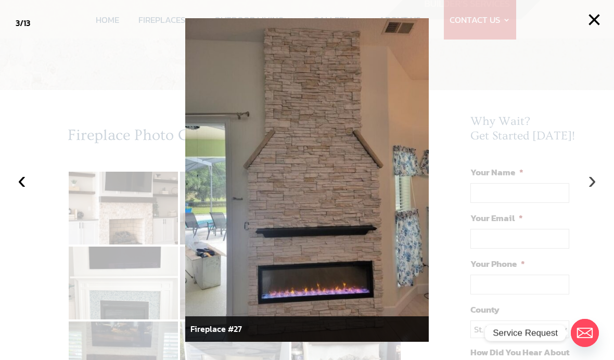
click at [595, 183] on button "›" at bounding box center [592, 180] width 23 height 23
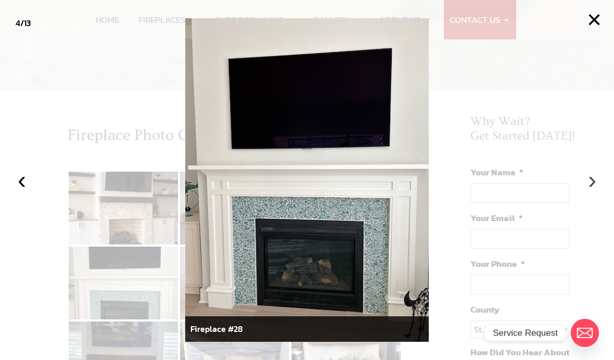
click at [588, 184] on button "›" at bounding box center [592, 180] width 23 height 23
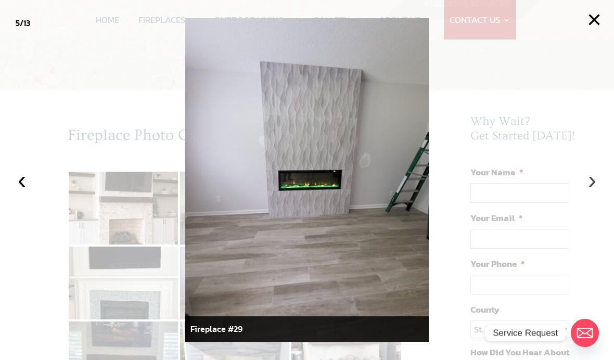
click at [596, 185] on button "›" at bounding box center [592, 180] width 23 height 23
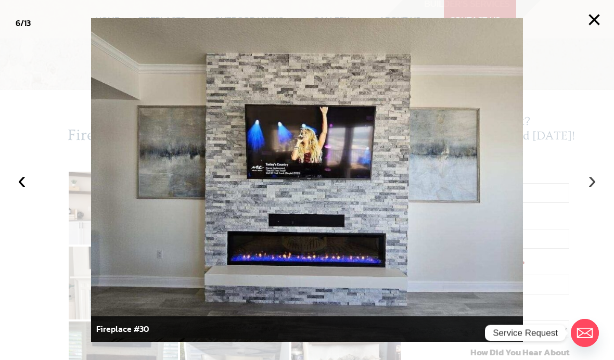
click at [596, 182] on button "›" at bounding box center [592, 180] width 23 height 23
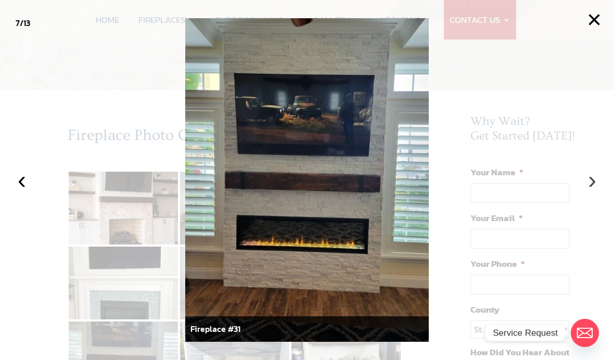
click at [596, 187] on button "›" at bounding box center [592, 180] width 23 height 23
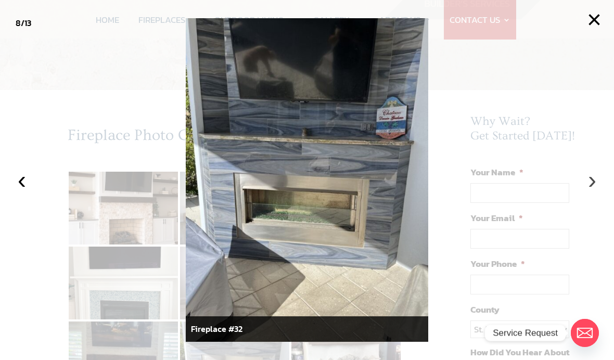
click at [594, 186] on button "›" at bounding box center [592, 180] width 23 height 23
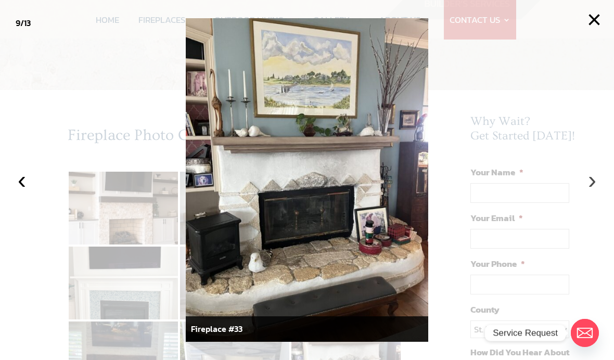
click at [595, 186] on button "›" at bounding box center [592, 180] width 23 height 23
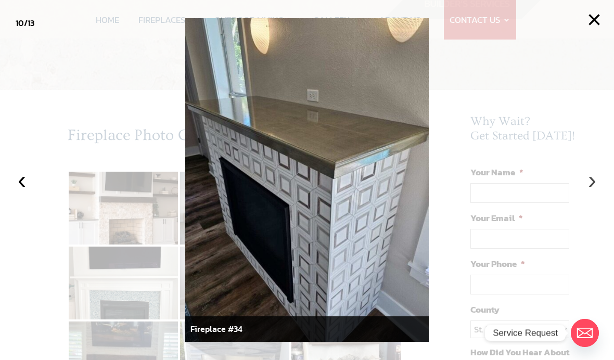
click at [591, 188] on button "›" at bounding box center [592, 180] width 23 height 23
